Goal: Download file/media

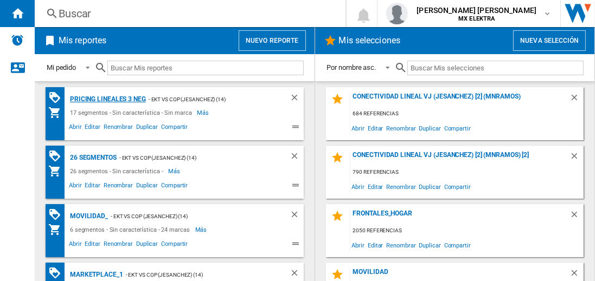
click at [107, 99] on div "Pricing lineales 3 neg" at bounding box center [106, 100] width 79 height 14
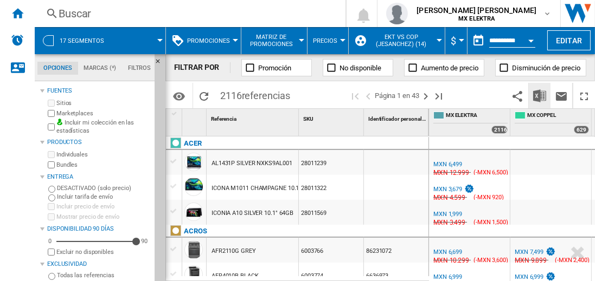
click at [540, 95] on img "Descargar en Excel" at bounding box center [539, 95] width 13 height 13
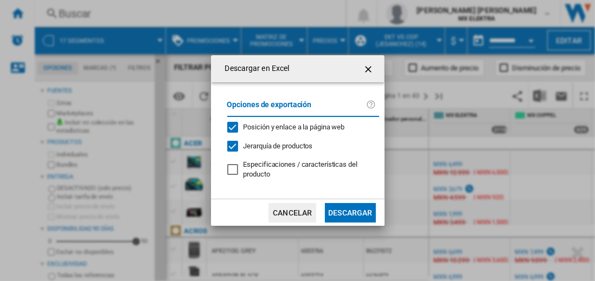
click at [350, 211] on button "Descargar" at bounding box center [350, 213] width 50 height 20
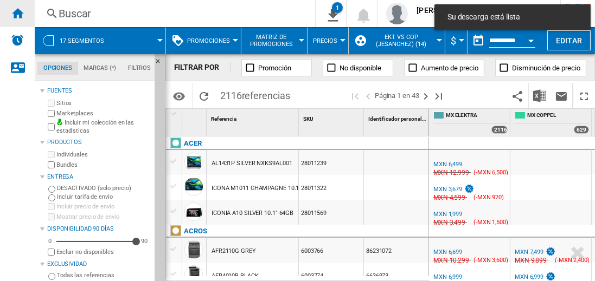
click at [17, 13] on ng-md-icon "Inicio" at bounding box center [17, 13] width 13 height 13
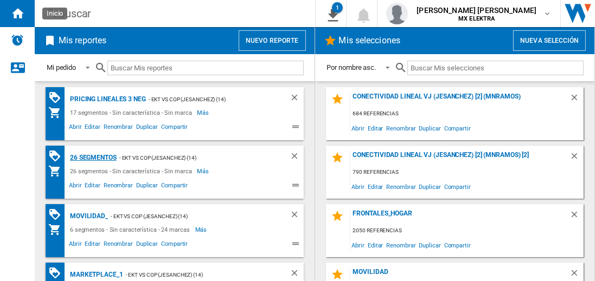
click at [94, 157] on div "26 segmentos" at bounding box center [91, 158] width 49 height 14
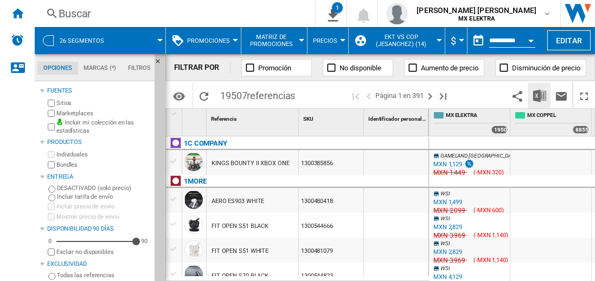
click at [540, 95] on img "Descargar en Excel" at bounding box center [539, 95] width 13 height 13
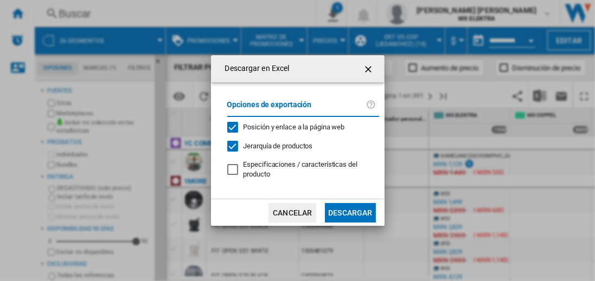
click at [350, 211] on button "Descargar" at bounding box center [350, 213] width 50 height 20
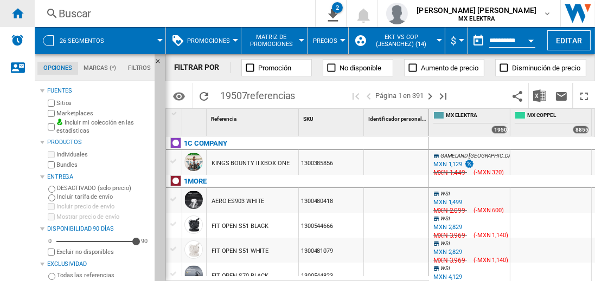
click at [17, 13] on ng-md-icon "Inicio" at bounding box center [17, 13] width 13 height 13
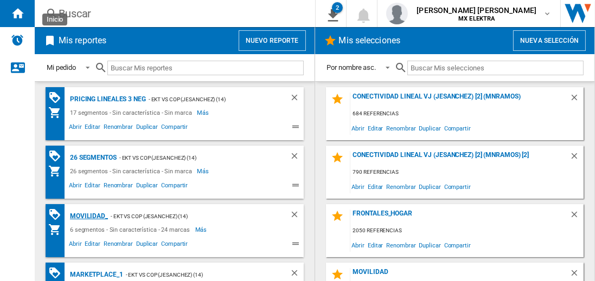
click at [87, 215] on div "MOVILIDAD_" at bounding box center [87, 217] width 41 height 14
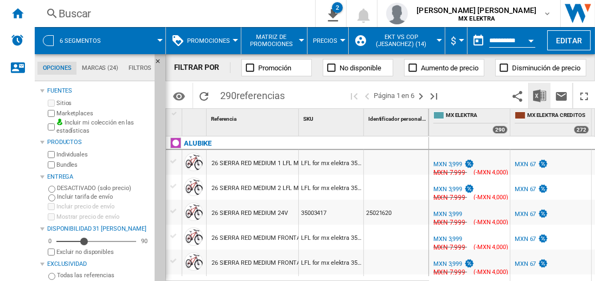
click at [540, 95] on img "Descargar en Excel" at bounding box center [539, 95] width 13 height 13
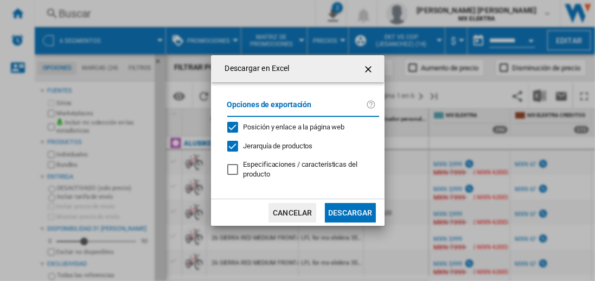
click at [350, 211] on button "Descargar" at bounding box center [350, 213] width 50 height 20
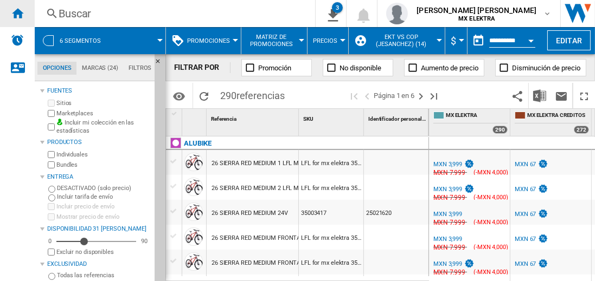
click at [17, 13] on ng-md-icon "Inicio" at bounding box center [17, 13] width 13 height 13
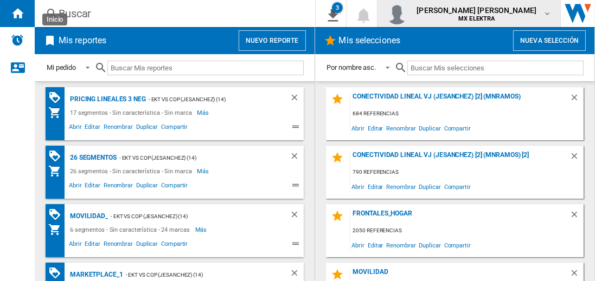
click at [487, 14] on span "[PERSON_NAME] [PERSON_NAME]" at bounding box center [476, 10] width 120 height 11
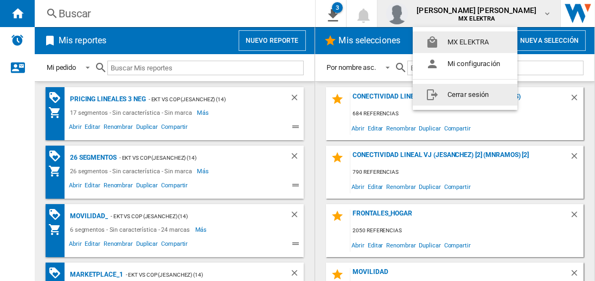
click at [465, 94] on button "Cerrar sesión" at bounding box center [465, 95] width 105 height 22
